Goal: Information Seeking & Learning: Learn about a topic

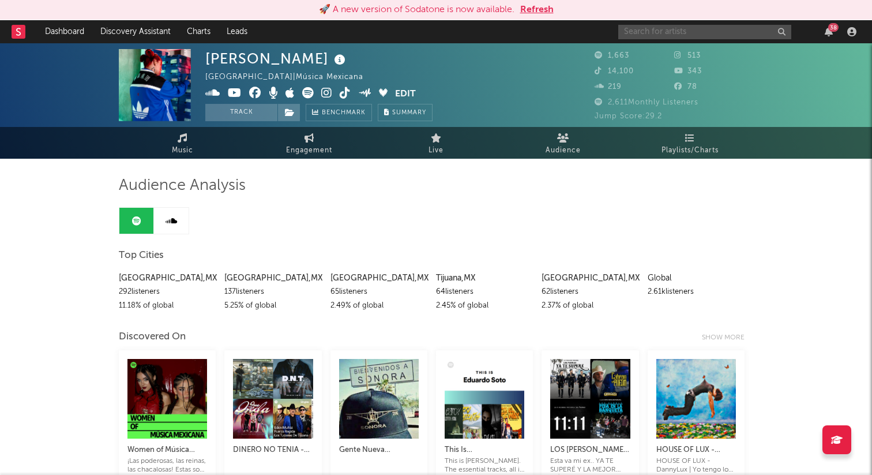
click at [631, 34] on input "text" at bounding box center [704, 32] width 173 height 14
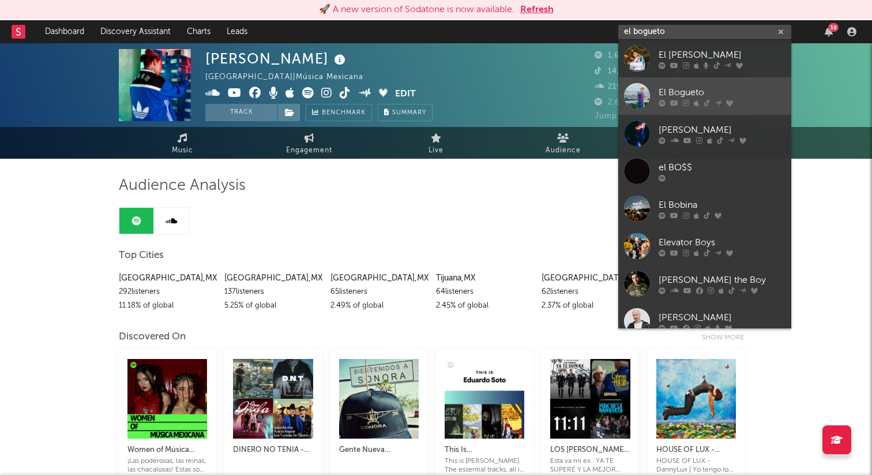
type input "el bogueto"
click at [699, 88] on div "El Bogueto" at bounding box center [722, 92] width 127 height 14
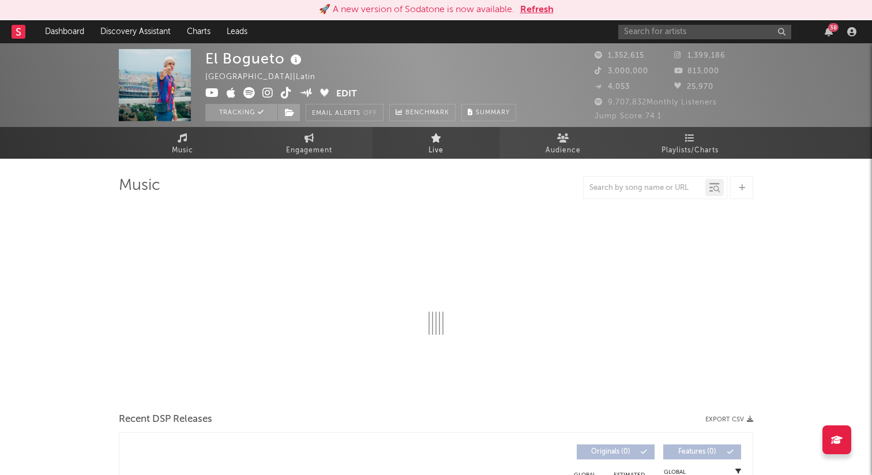
select select "6m"
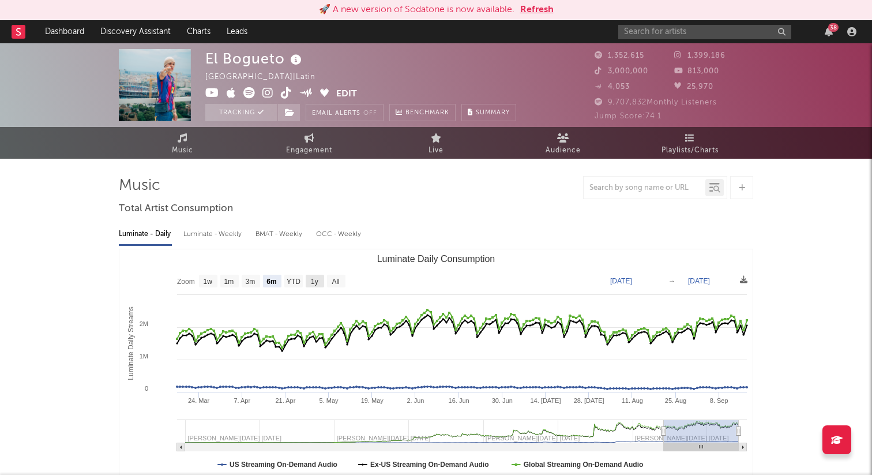
click at [313, 281] on text "1y" at bounding box center [315, 282] width 8 height 8
select select "1y"
type input "[DATE]"
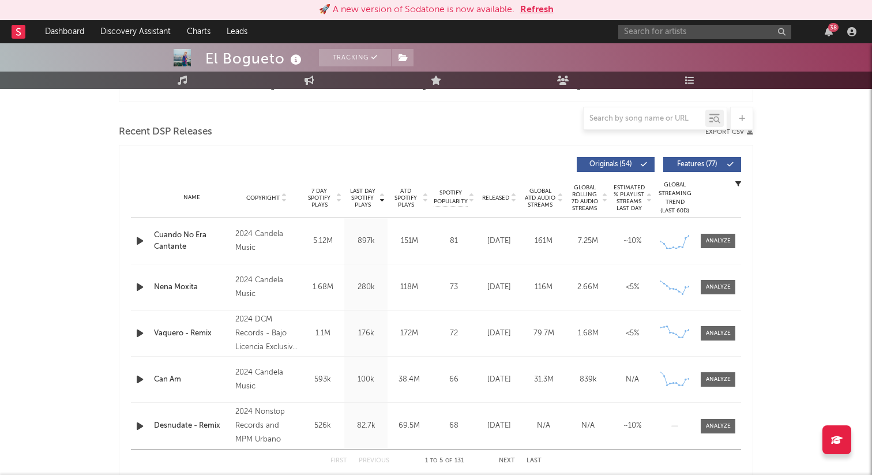
scroll to position [380, 0]
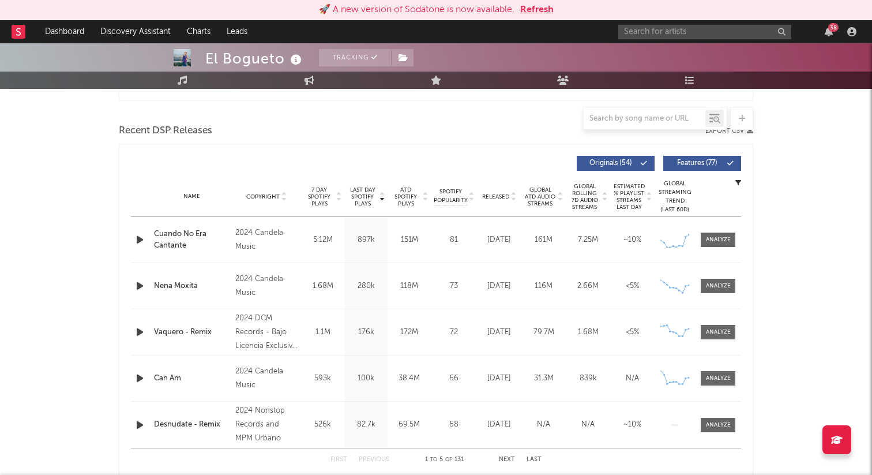
click at [164, 233] on div "Cuando No Era Cantante" at bounding box center [192, 239] width 76 height 23
click at [310, 87] on link "Engagement" at bounding box center [309, 80] width 127 height 17
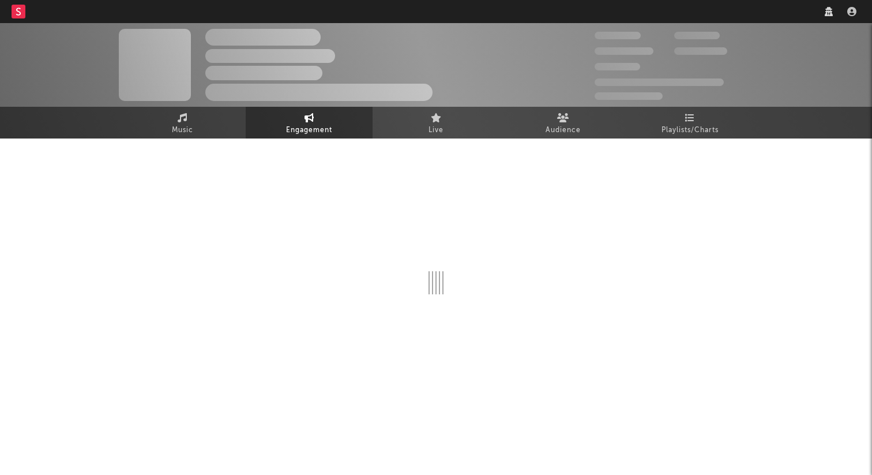
select select "1w"
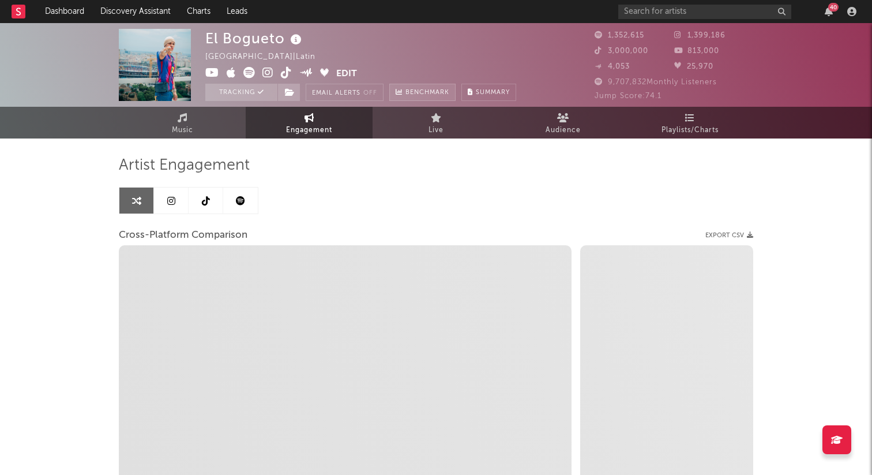
select select "1m"
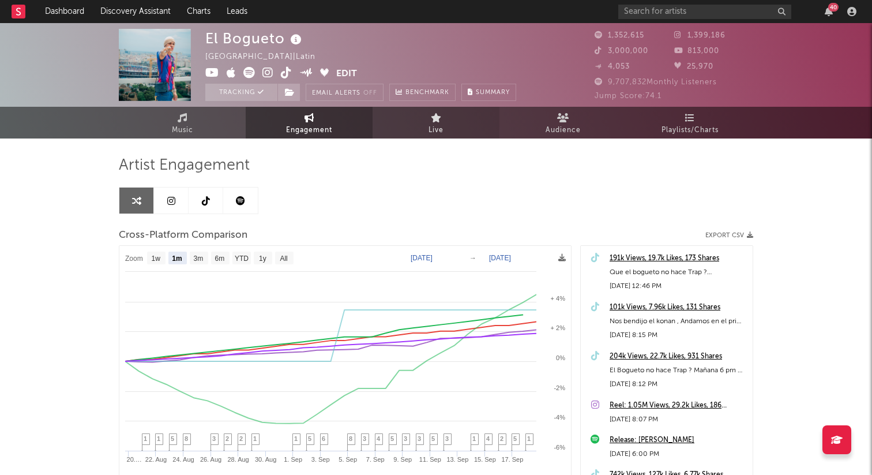
click at [413, 128] on link "Live" at bounding box center [436, 123] width 127 height 32
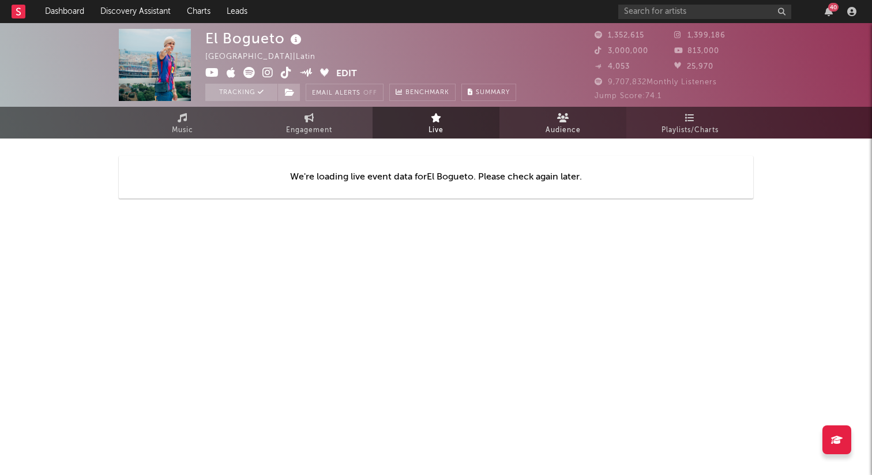
click at [542, 114] on link "Audience" at bounding box center [563, 123] width 127 height 32
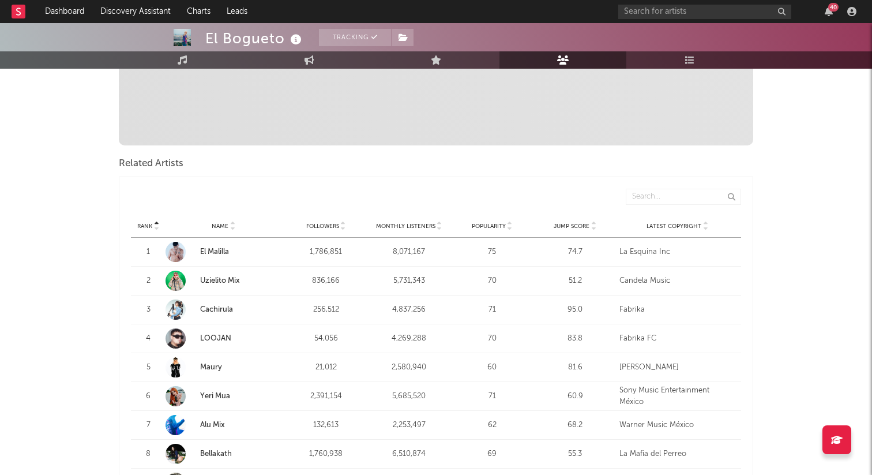
scroll to position [317, 0]
